Goal: Task Accomplishment & Management: Manage account settings

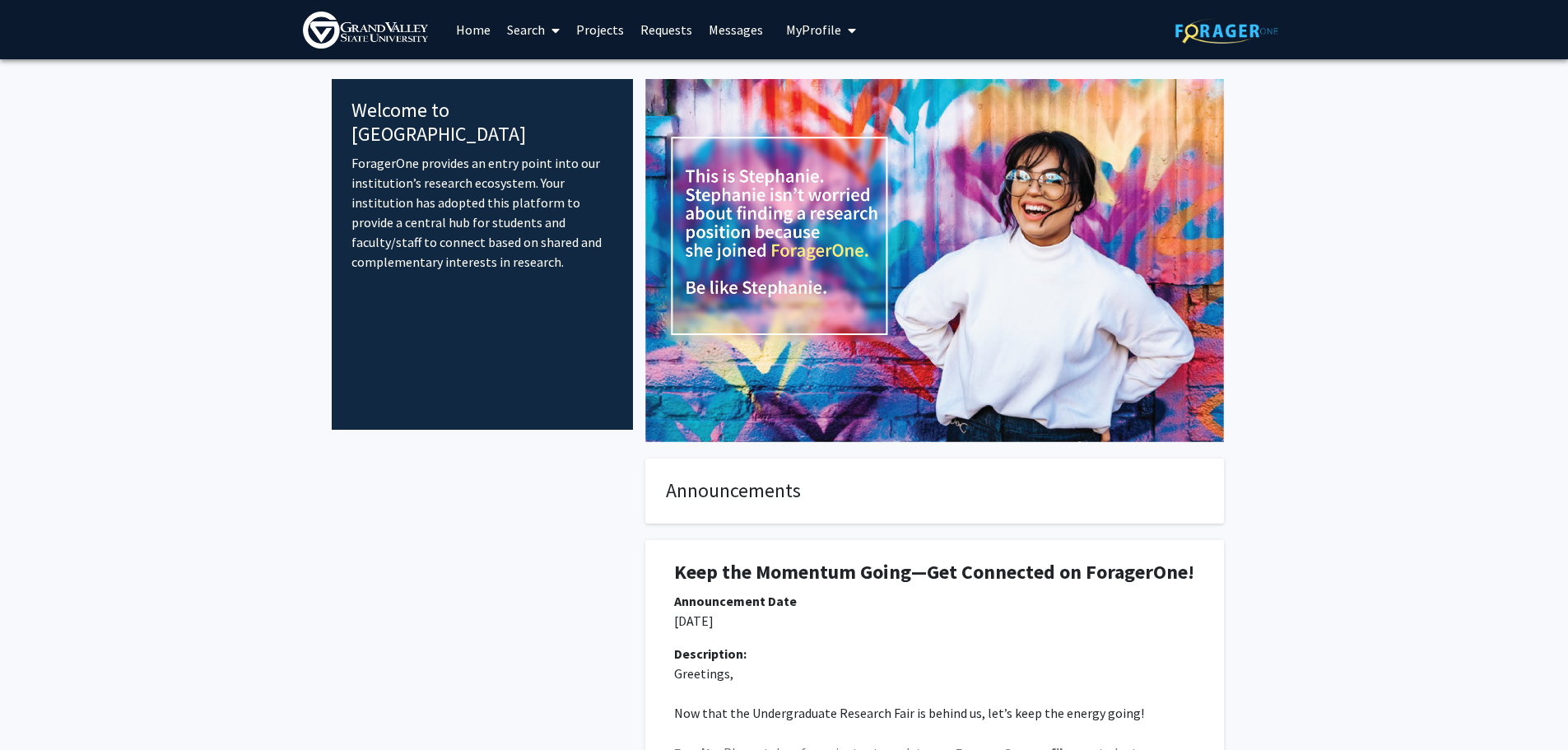
click at [821, 31] on span "My Profile" at bounding box center [814, 29] width 55 height 16
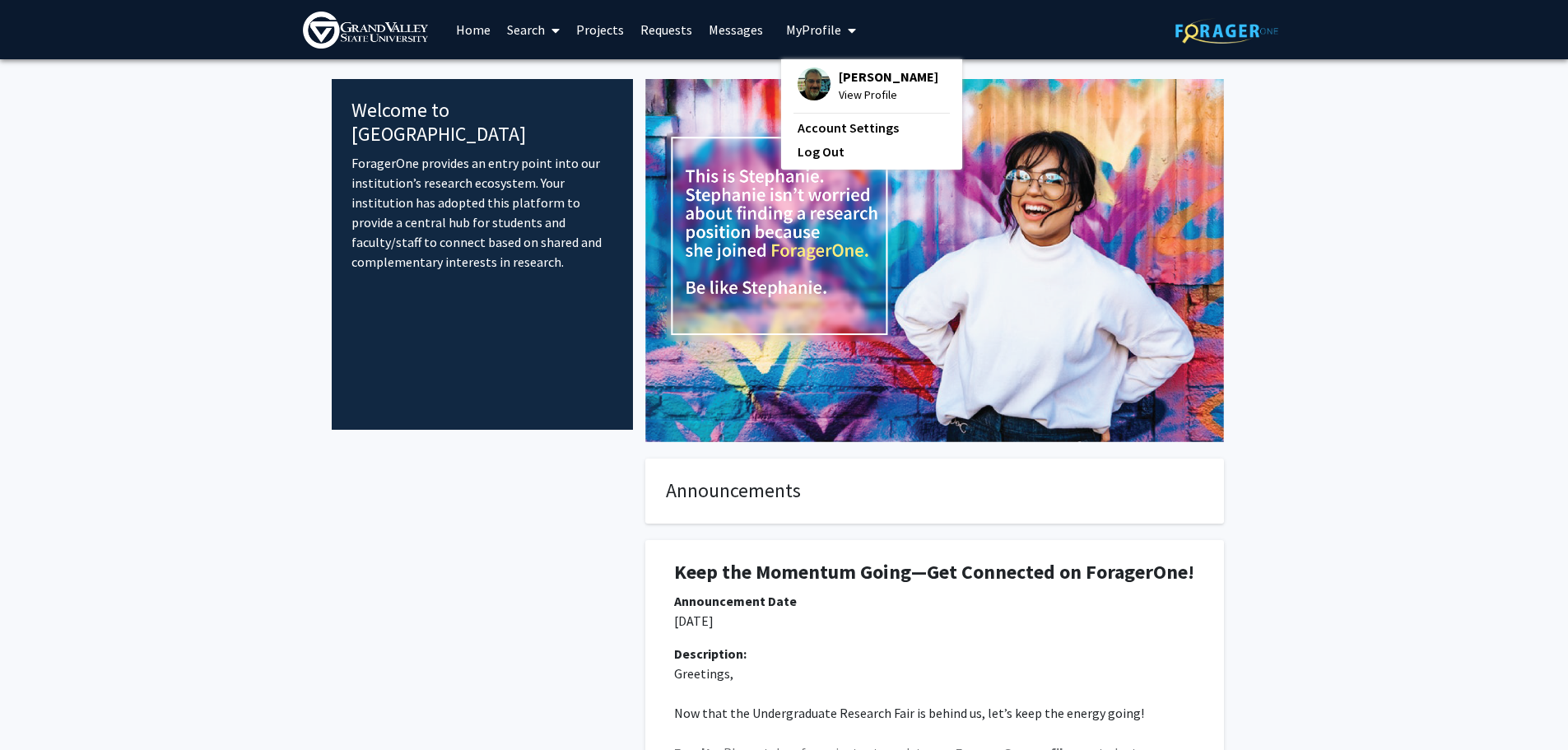
click at [868, 78] on span "[PERSON_NAME]" at bounding box center [889, 76] width 100 height 18
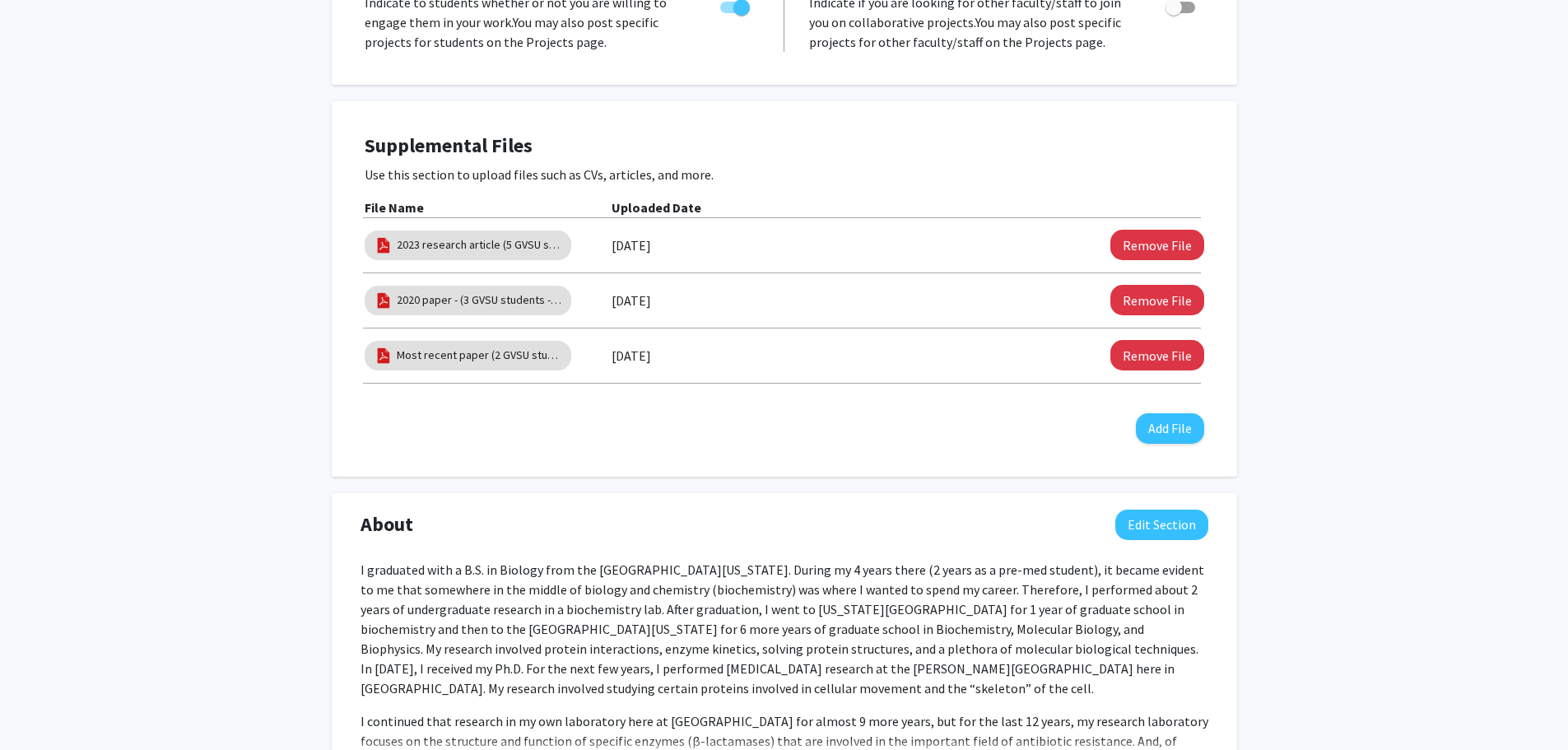
scroll to position [494, 0]
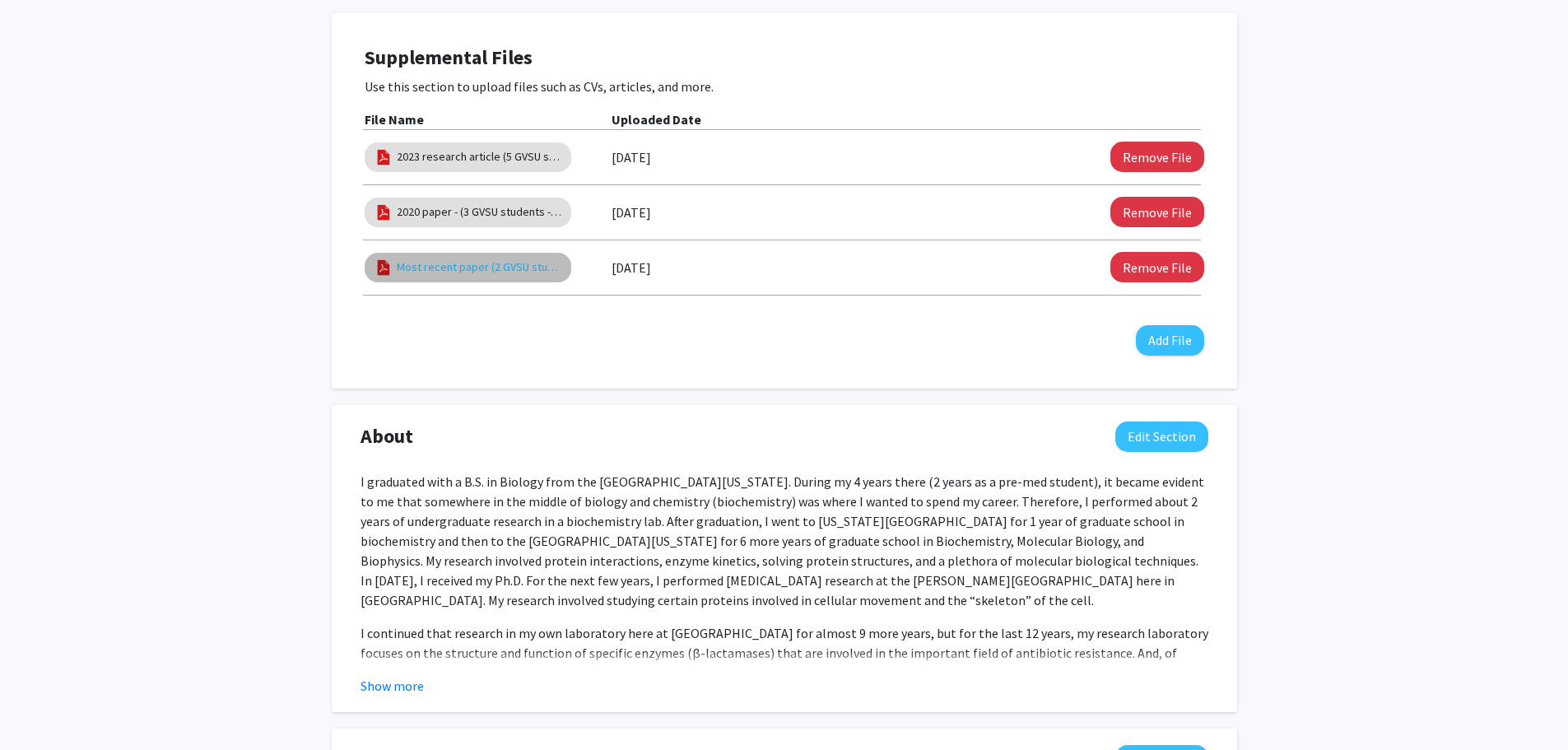
click at [451, 263] on link "Most recent paper (2 GVSU student co-authors)" at bounding box center [478, 267] width 164 height 17
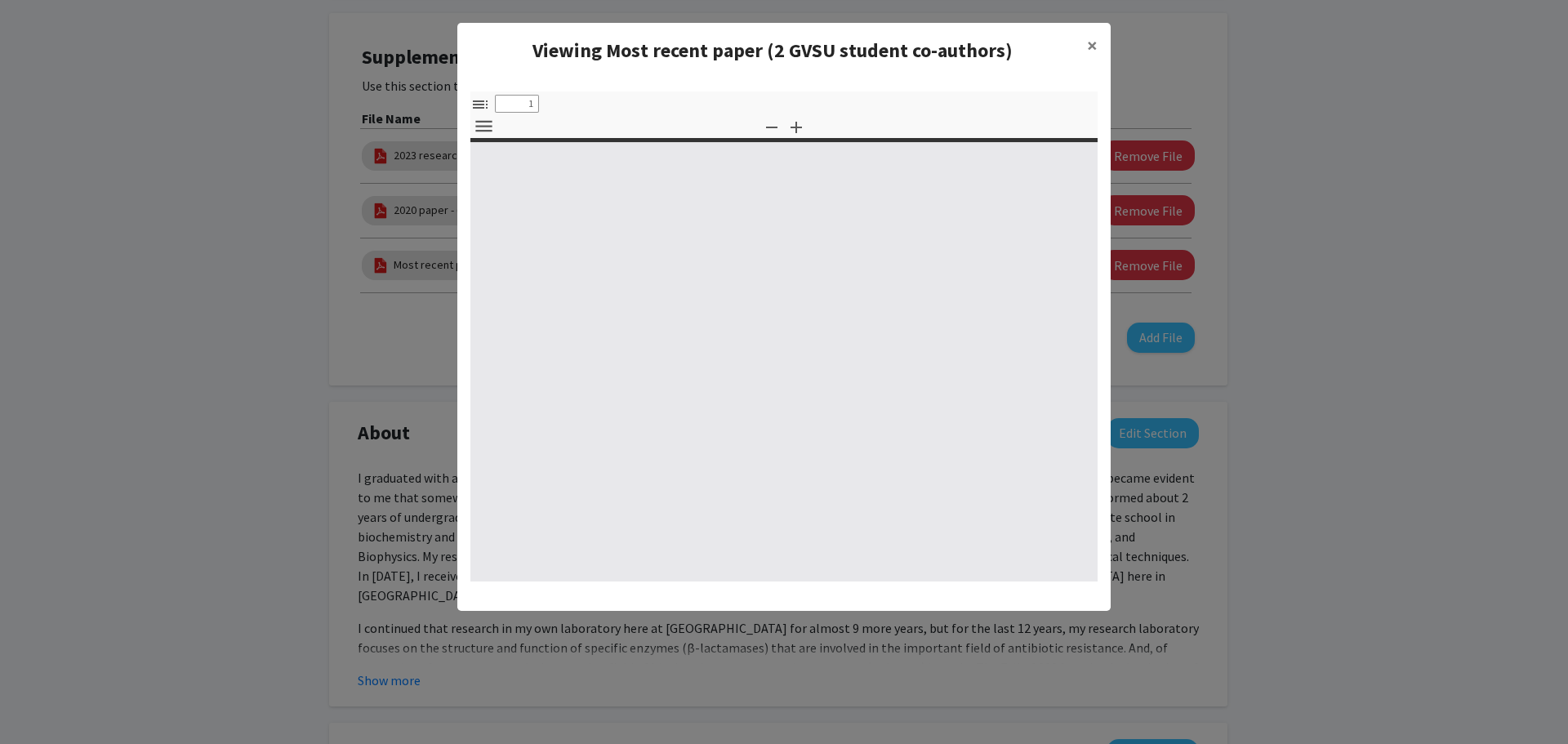
select select "custom"
type input "0"
select select "custom"
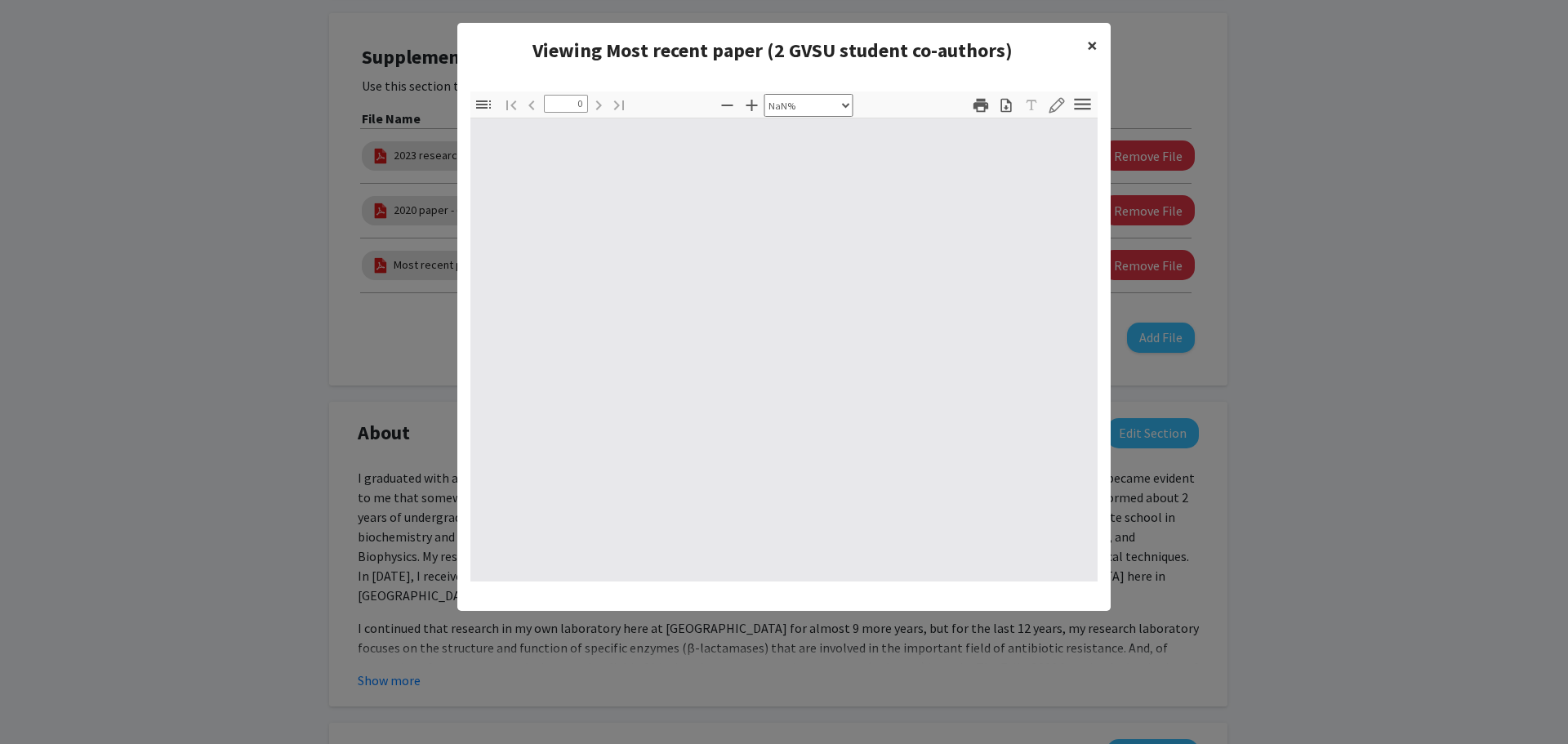
type input "1"
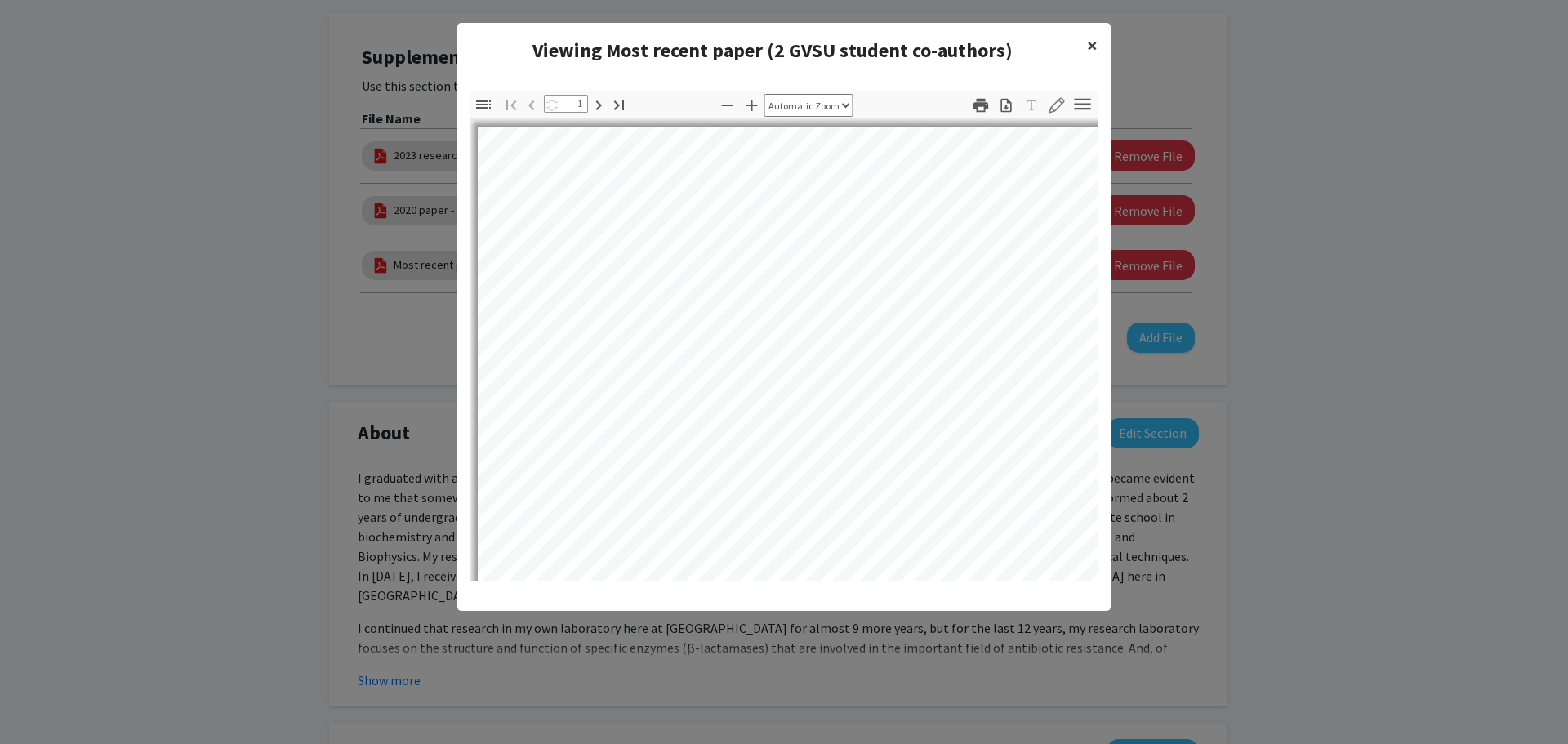
select select "auto"
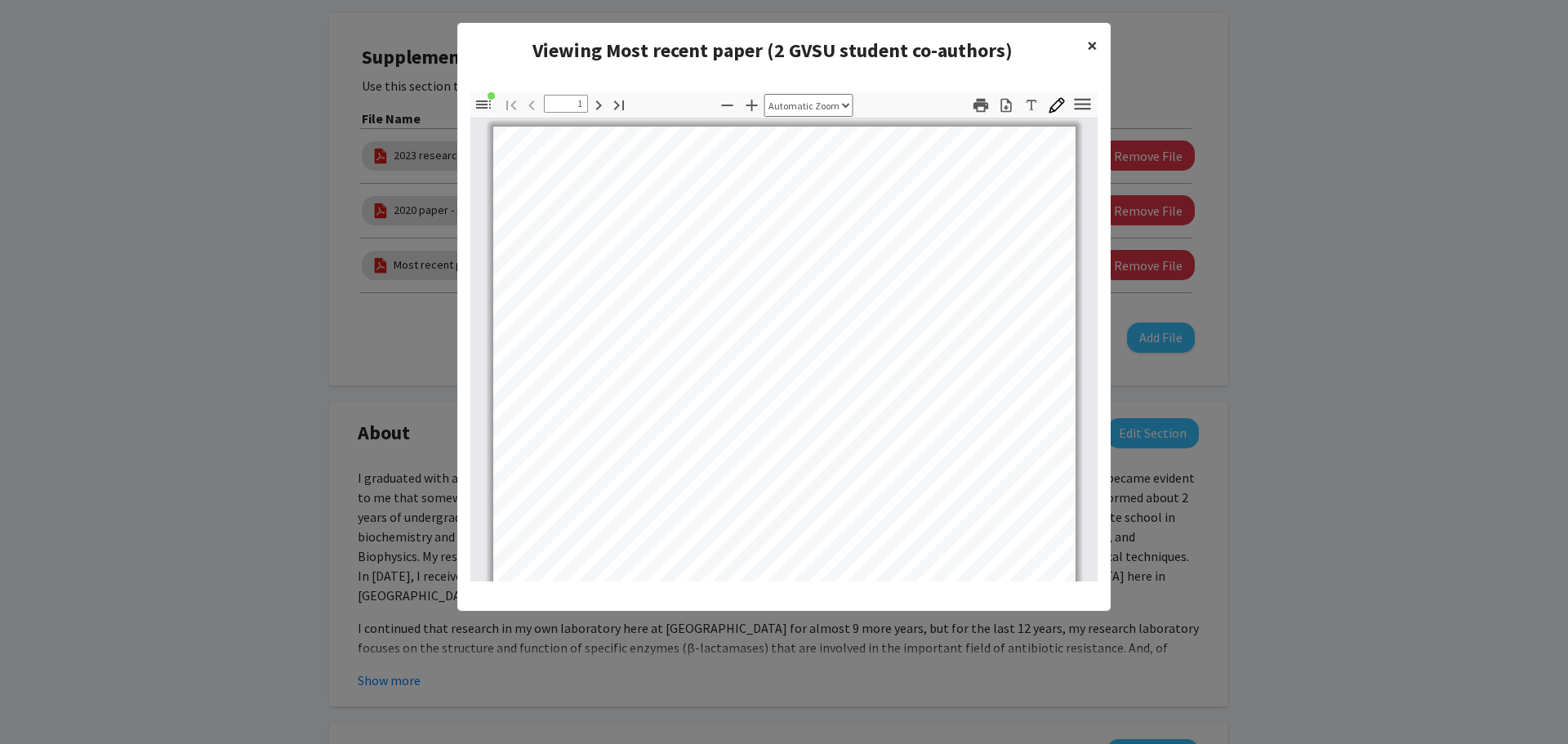
click at [1094, 45] on span "×" at bounding box center [1093, 45] width 10 height 26
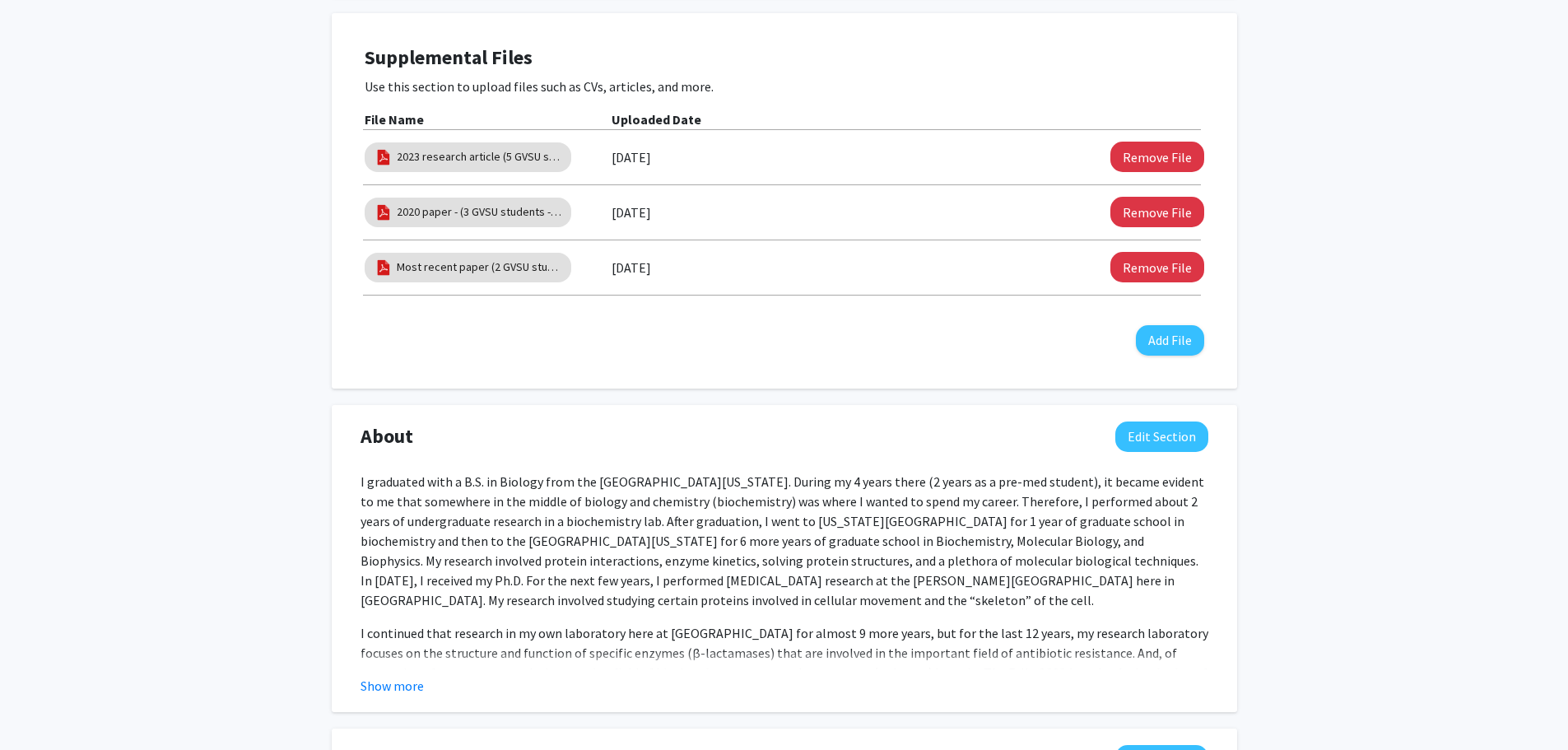
click at [1503, 239] on div "[PERSON_NAME] Edit Section See Public View help Title: Professor Degree: PhD Bi…" at bounding box center [784, 722] width 1568 height 2312
click at [288, 393] on div "[PERSON_NAME] Edit Section See Public View help Title: Professor Degree: PhD Bi…" at bounding box center [784, 722] width 1568 height 2312
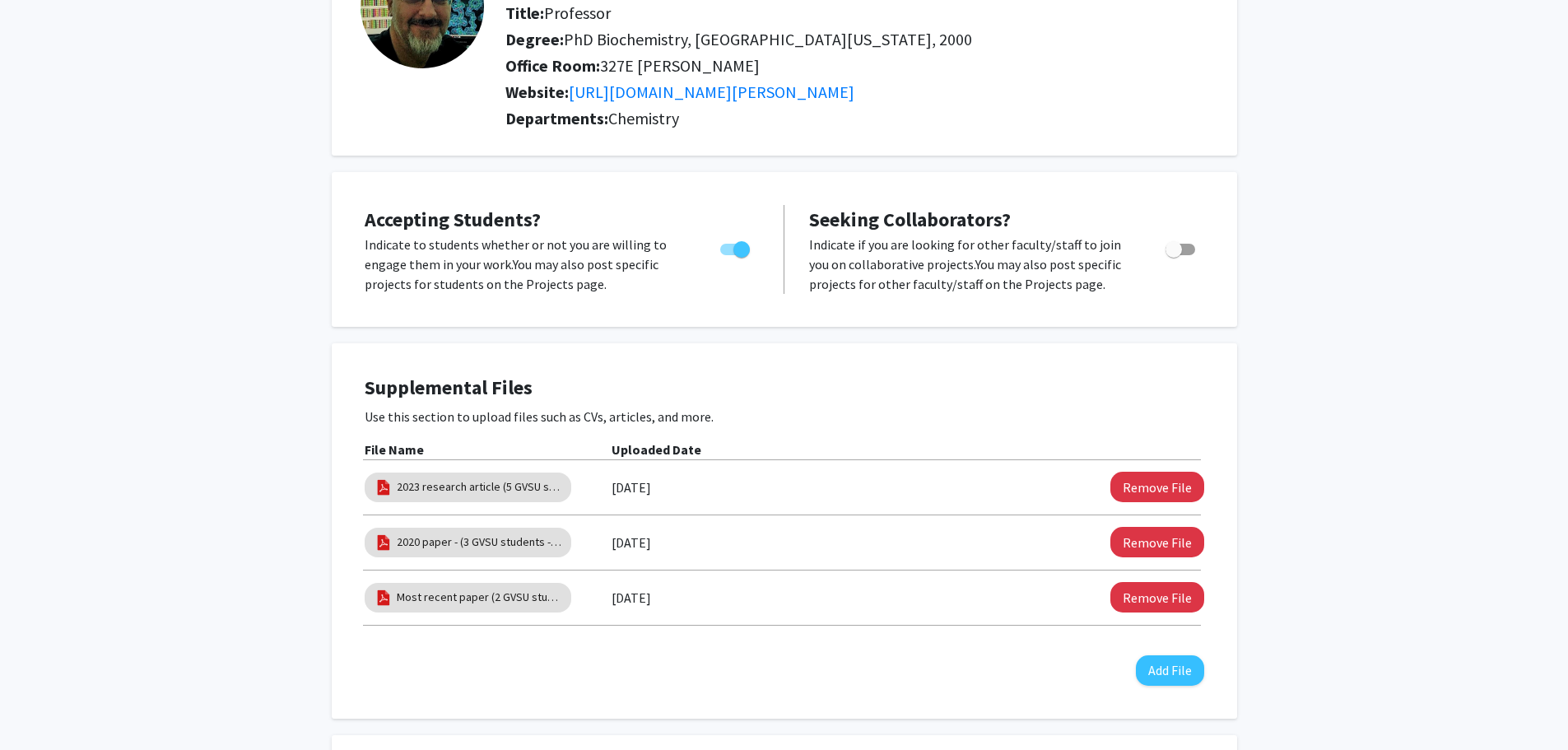
scroll to position [0, 0]
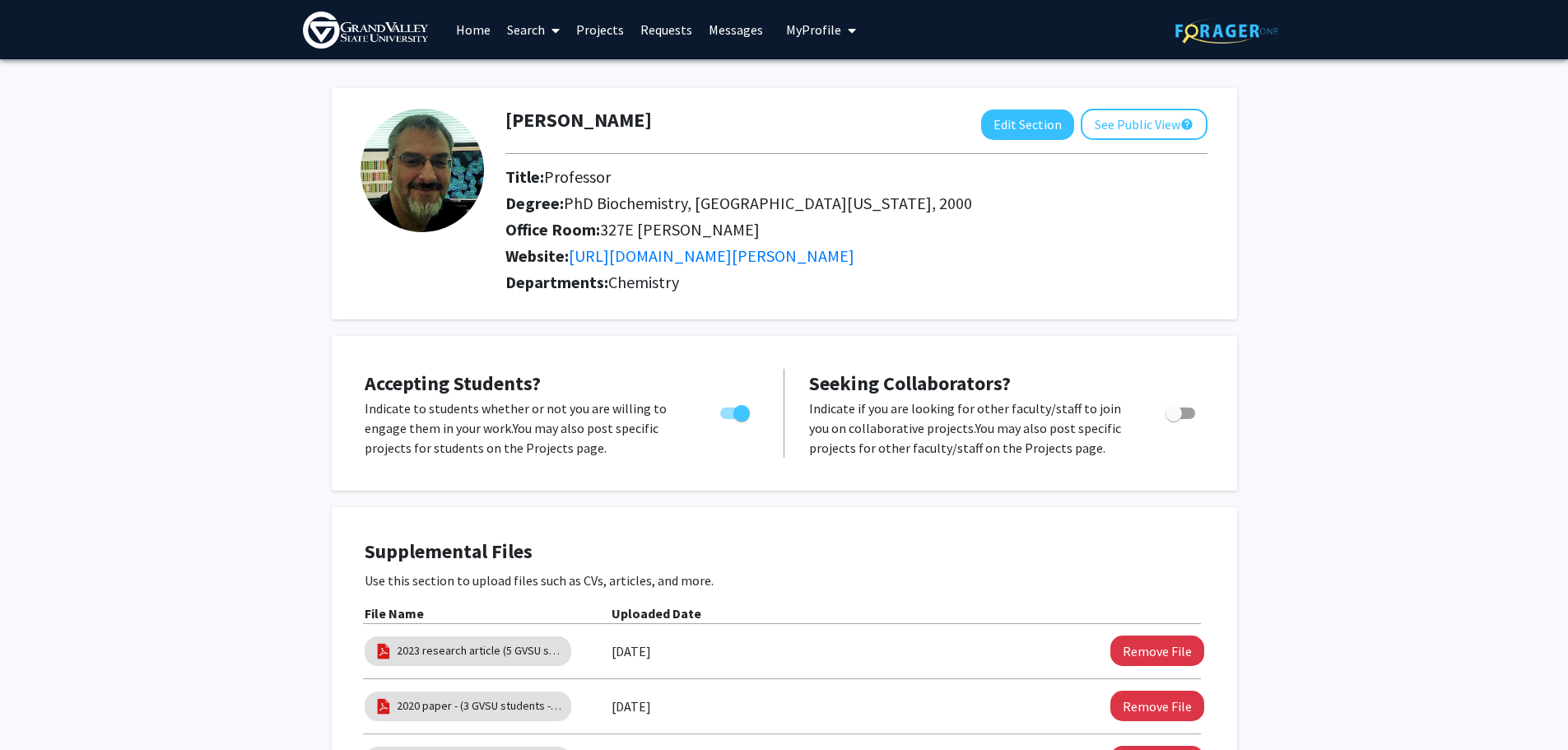
click at [440, 389] on span "Accepting Students?" at bounding box center [452, 384] width 176 height 26
click at [1174, 469] on div "Accepting Students? Indicate to students whether or not you are willing to enga…" at bounding box center [784, 414] width 872 height 122
